Goal: Use online tool/utility: Utilize a website feature to perform a specific function

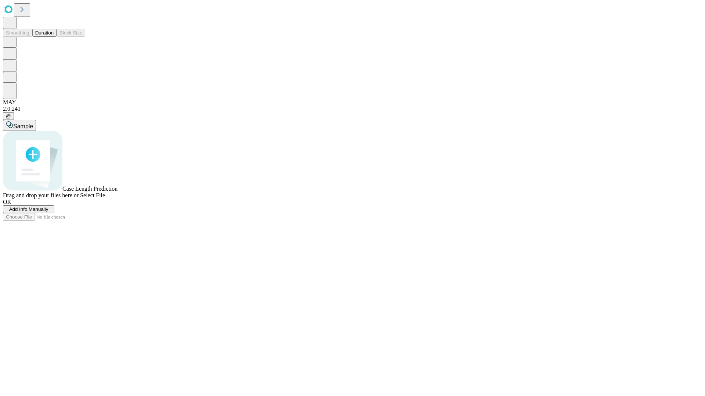
click at [54, 37] on button "Duration" at bounding box center [44, 33] width 24 height 8
click at [48, 212] on span "Add Info Manually" at bounding box center [28, 210] width 39 height 6
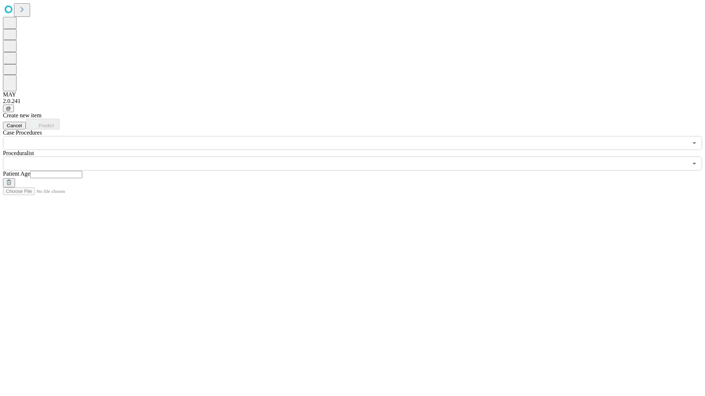
click at [82, 171] on input "text" at bounding box center [56, 174] width 52 height 7
type input "**"
click at [358, 157] on input "text" at bounding box center [345, 164] width 685 height 14
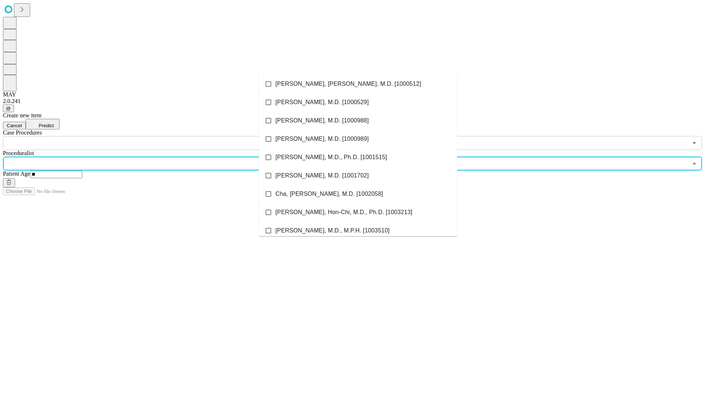
click at [358, 84] on li "[PERSON_NAME], [PERSON_NAME], M.D. [1000512]" at bounding box center [358, 84] width 198 height 18
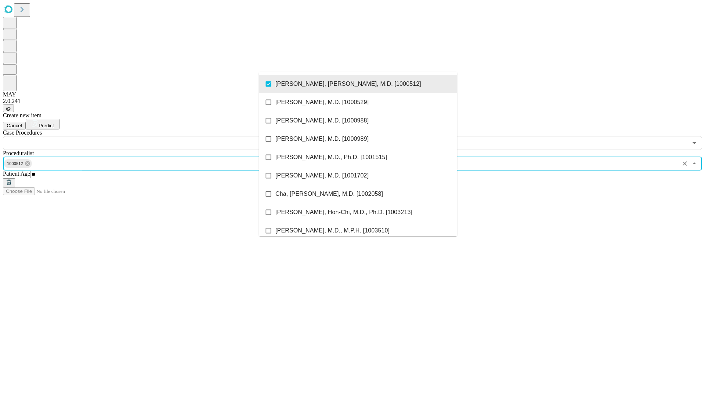
click at [154, 136] on input "text" at bounding box center [345, 143] width 685 height 14
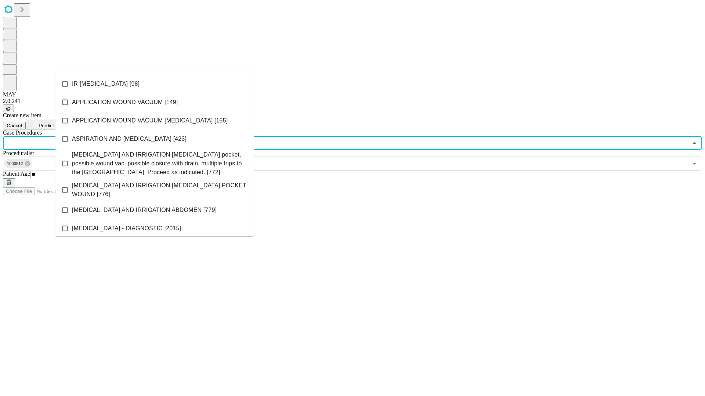
click at [155, 84] on li "IR [MEDICAL_DATA] [98]" at bounding box center [154, 84] width 198 height 18
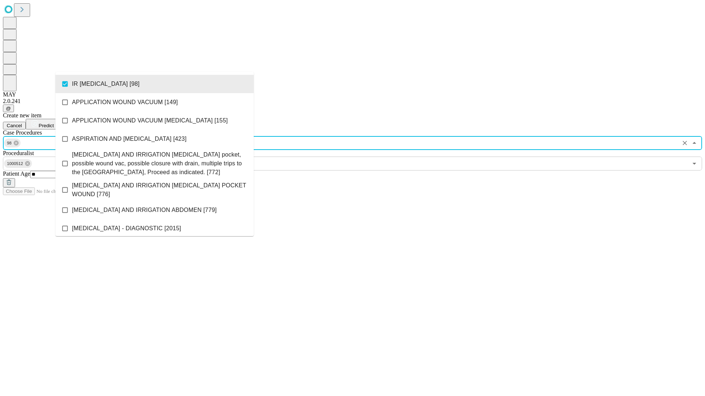
click at [54, 123] on span "Predict" at bounding box center [46, 126] width 15 height 6
